Goal: Task Accomplishment & Management: Complete application form

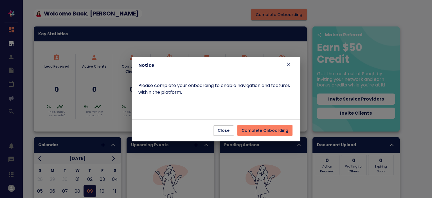
click at [279, 131] on span "Complete Onboarding" at bounding box center [265, 130] width 47 height 7
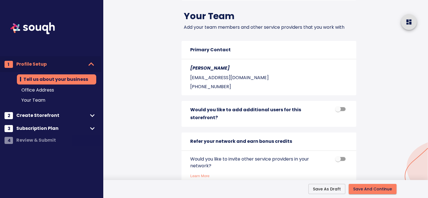
scroll to position [628, 0]
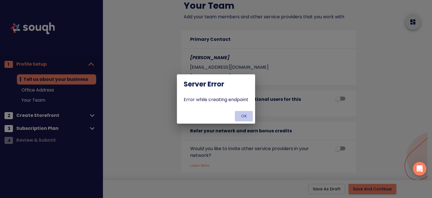
click at [241, 116] on span "OK" at bounding box center [244, 116] width 14 height 7
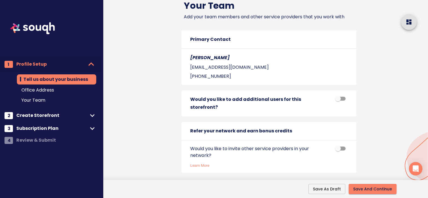
drag, startPoint x: 69, startPoint y: 122, endPoint x: 70, endPoint y: 129, distance: 7.2
click at [70, 129] on nav "1 Profile Setup Tell us about your business Office Address Your Team 2 Create S…" at bounding box center [50, 74] width 101 height 149
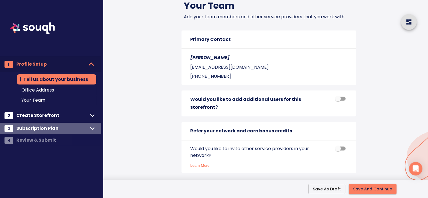
click at [70, 129] on span "Subscription Plan" at bounding box center [51, 128] width 71 height 8
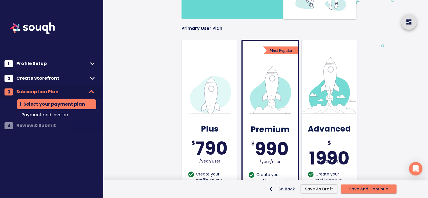
scroll to position [122, 0]
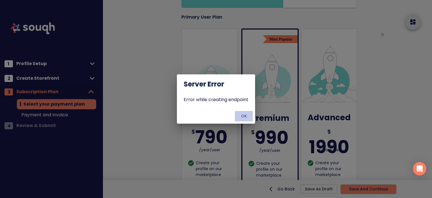
click at [246, 120] on button "OK" at bounding box center [244, 116] width 18 height 10
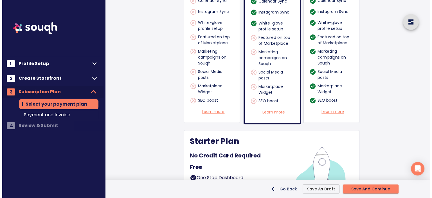
scroll to position [485, 0]
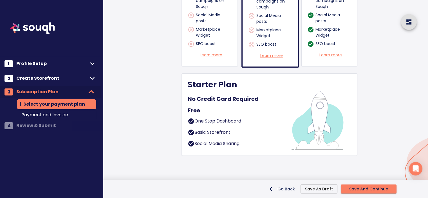
click at [273, 122] on div "One Stop Dashboard" at bounding box center [235, 123] width 95 height 10
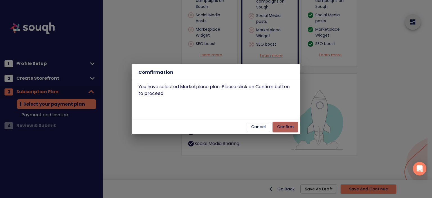
click at [289, 125] on span "Confirm" at bounding box center [285, 126] width 17 height 7
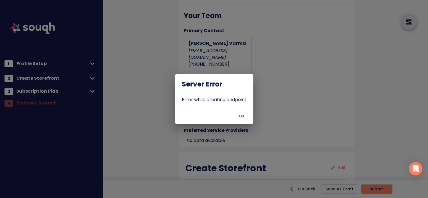
scroll to position [691, 0]
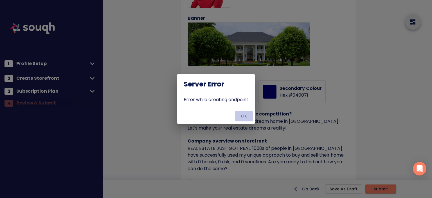
click at [248, 116] on span "OK" at bounding box center [244, 116] width 14 height 7
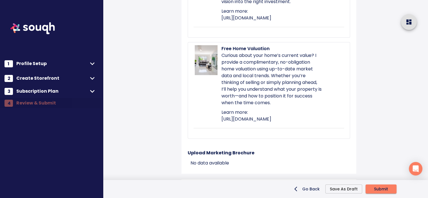
scroll to position [1292, 0]
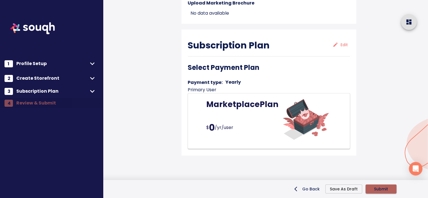
click at [388, 187] on span "Submit" at bounding box center [381, 188] width 14 height 7
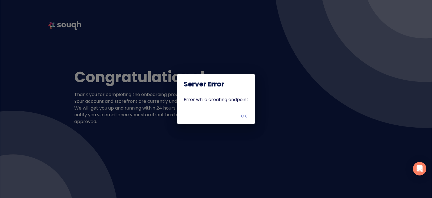
drag, startPoint x: 244, startPoint y: 118, endPoint x: 248, endPoint y: 116, distance: 4.3
click at [248, 116] on span "OK" at bounding box center [244, 116] width 14 height 7
